Goal: Task Accomplishment & Management: Manage account settings

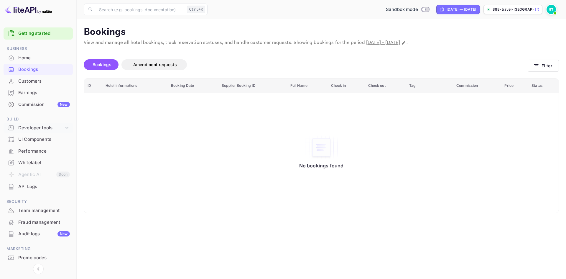
click at [33, 129] on div "Developer tools" at bounding box center [41, 127] width 46 height 7
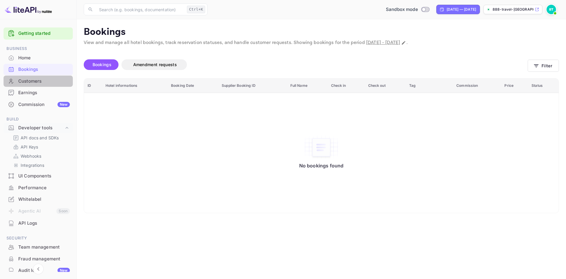
click at [42, 78] on div "Customers" at bounding box center [44, 81] width 52 height 7
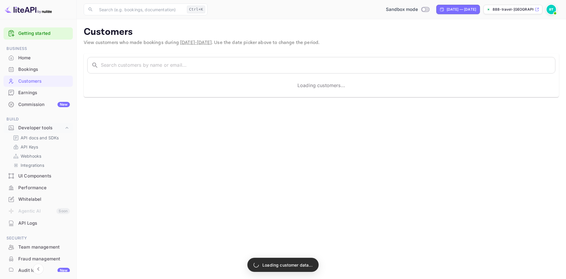
click at [34, 91] on div "Earnings" at bounding box center [44, 92] width 52 height 7
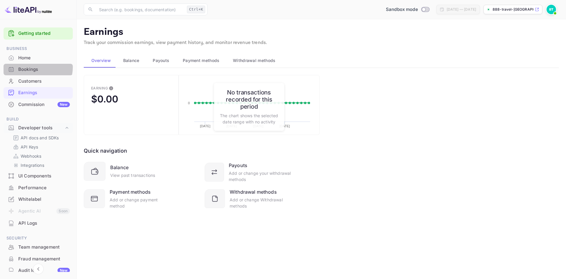
click at [36, 67] on div "Bookings" at bounding box center [44, 69] width 52 height 7
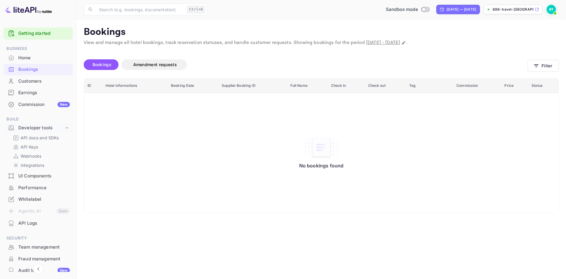
click at [555, 12] on span at bounding box center [555, 13] width 2 height 2
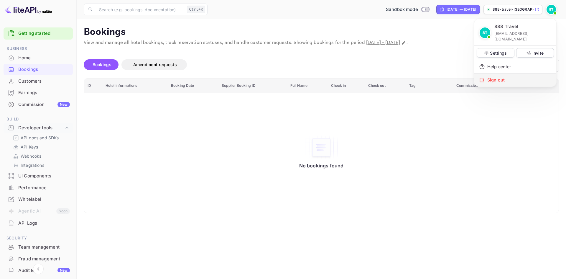
click at [499, 74] on div "Sign out" at bounding box center [516, 79] width 82 height 13
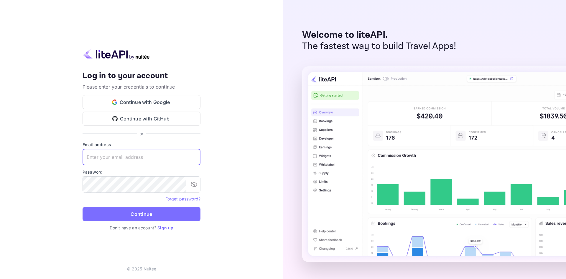
click at [137, 157] on input "text" at bounding box center [142, 157] width 118 height 17
type input "[EMAIL_ADDRESS][DOMAIN_NAME]"
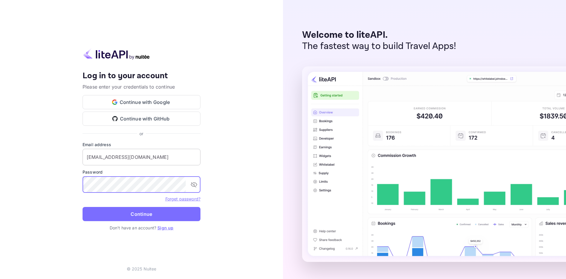
click at [83, 207] on button "Continue" at bounding box center [142, 214] width 118 height 14
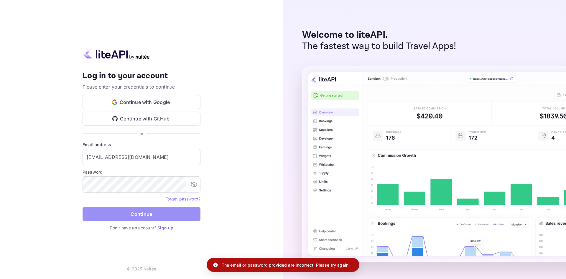
click at [131, 213] on button "Continue" at bounding box center [142, 214] width 118 height 14
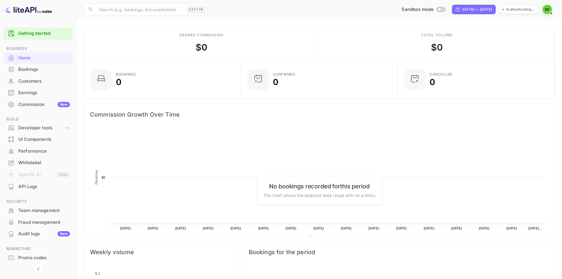
scroll to position [91, 149]
